Goal: Obtain resource: Obtain resource

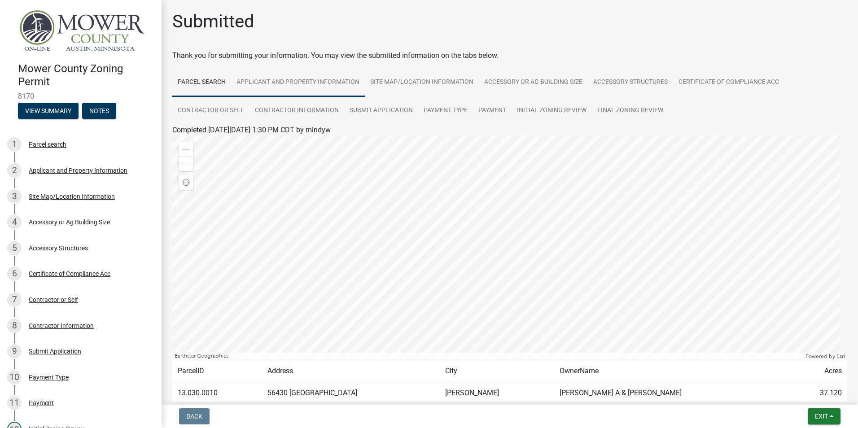
click at [302, 87] on link "Applicant and Property Information" at bounding box center [298, 82] width 134 height 29
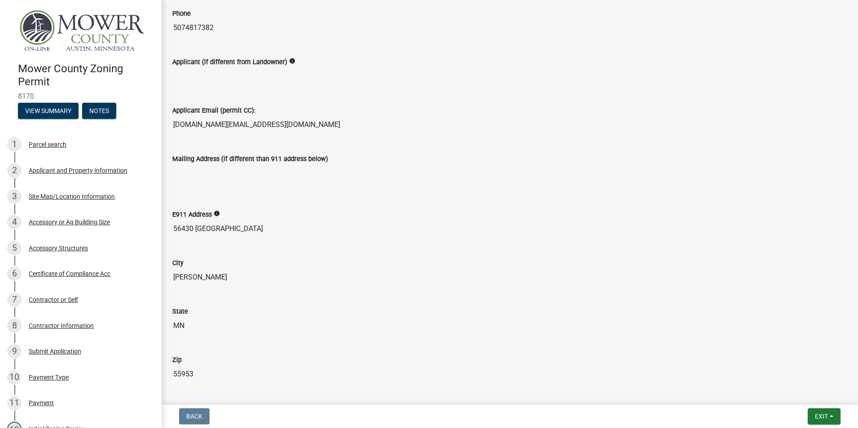
scroll to position [718, 0]
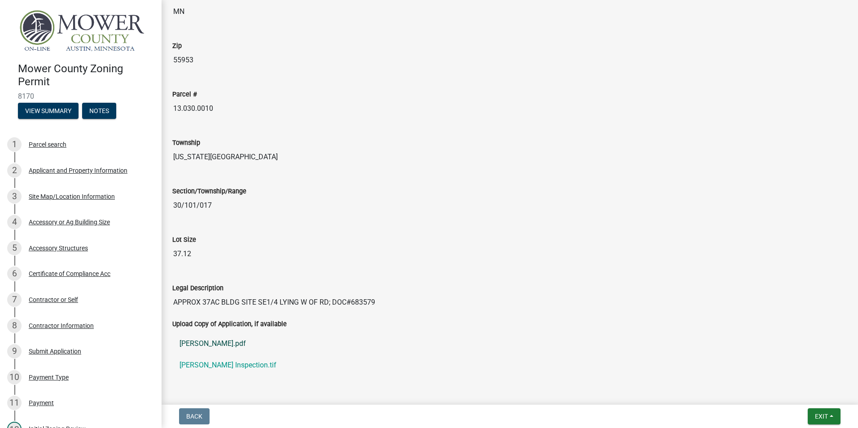
click at [202, 343] on link "[PERSON_NAME].pdf" at bounding box center [509, 344] width 675 height 22
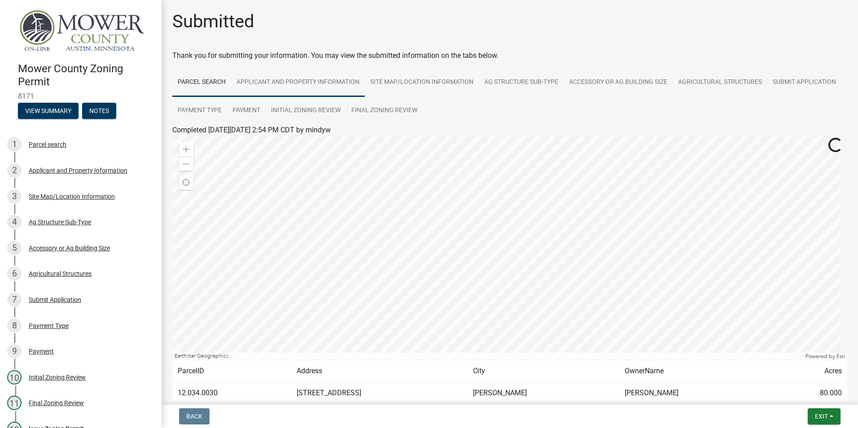
click at [261, 77] on link "Applicant and Property Information" at bounding box center [298, 82] width 134 height 29
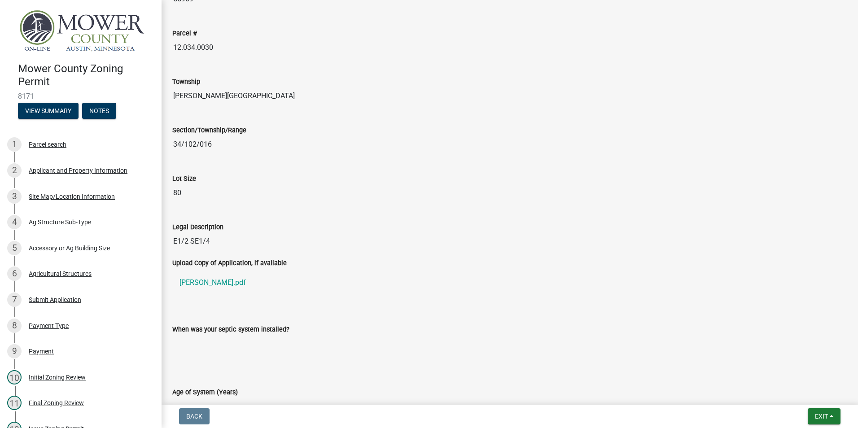
scroll to position [808, 0]
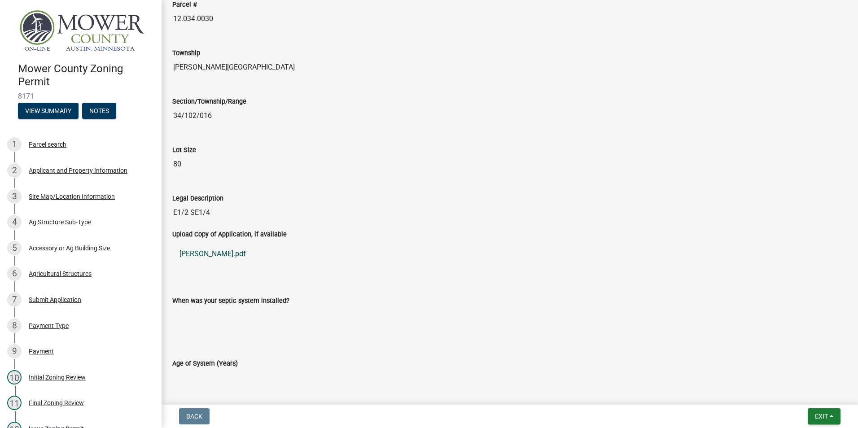
click at [197, 257] on link "Thome ZP.pdf" at bounding box center [509, 254] width 675 height 22
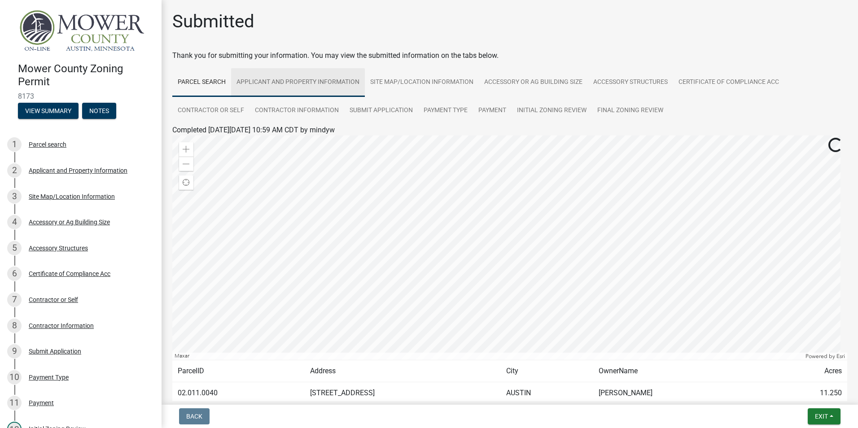
click at [260, 78] on link "Applicant and Property Information" at bounding box center [298, 82] width 134 height 29
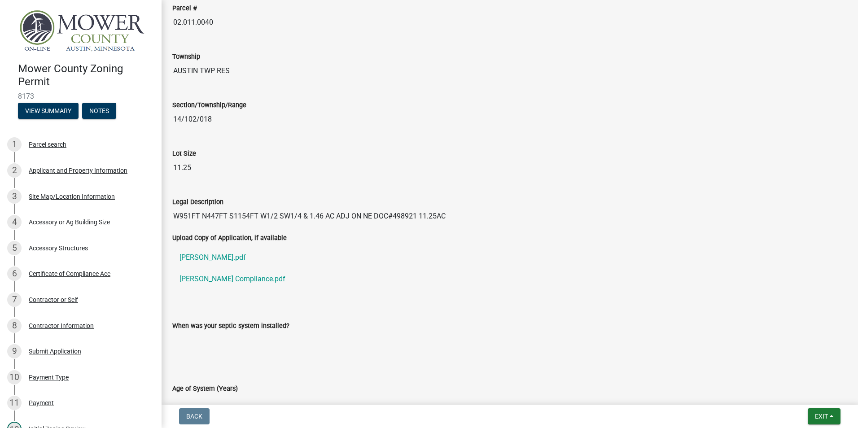
scroll to position [808, 0]
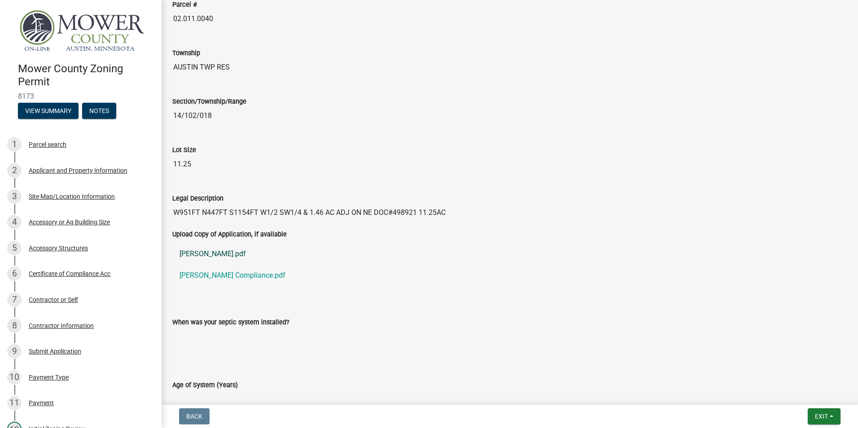
click at [205, 259] on link "Solem ZP.pdf" at bounding box center [509, 254] width 675 height 22
